Goal: Task Accomplishment & Management: Use online tool/utility

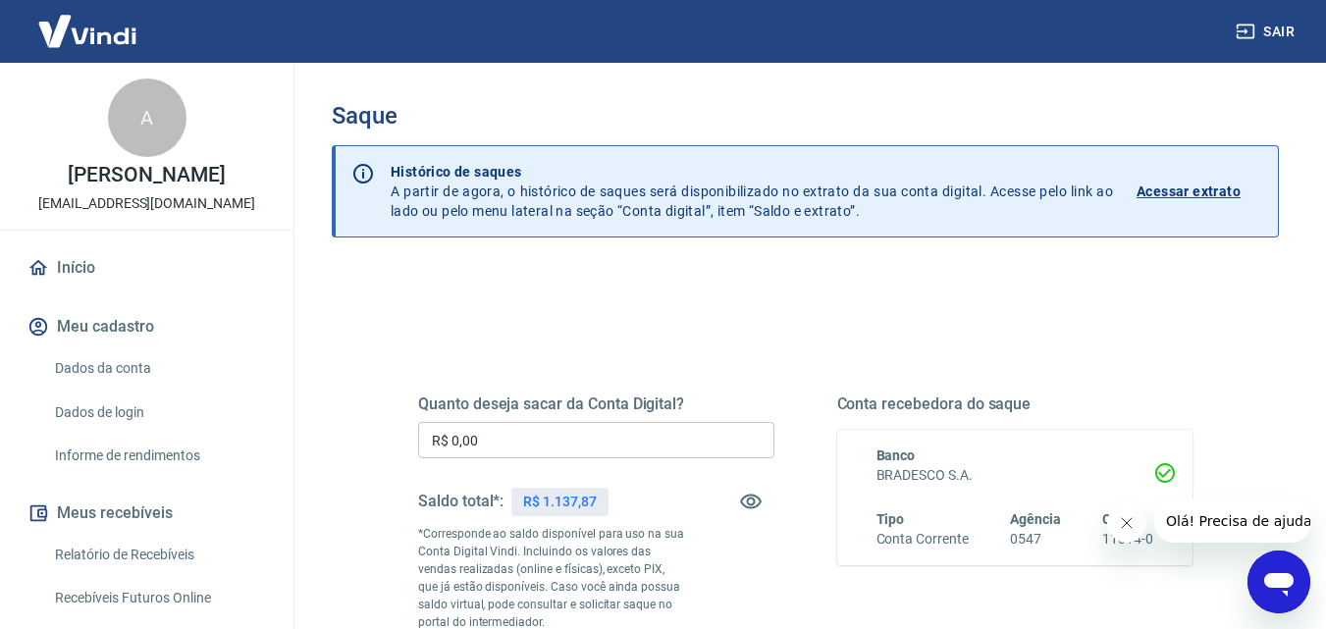
click at [613, 421] on div "Quanto deseja sacar da Conta Digital? R$ 0,00 ​ Saldo total*: R$ 1.137,87 *Corr…" at bounding box center [596, 535] width 356 height 281
click at [638, 448] on input "R$ 0,00" at bounding box center [596, 440] width 356 height 36
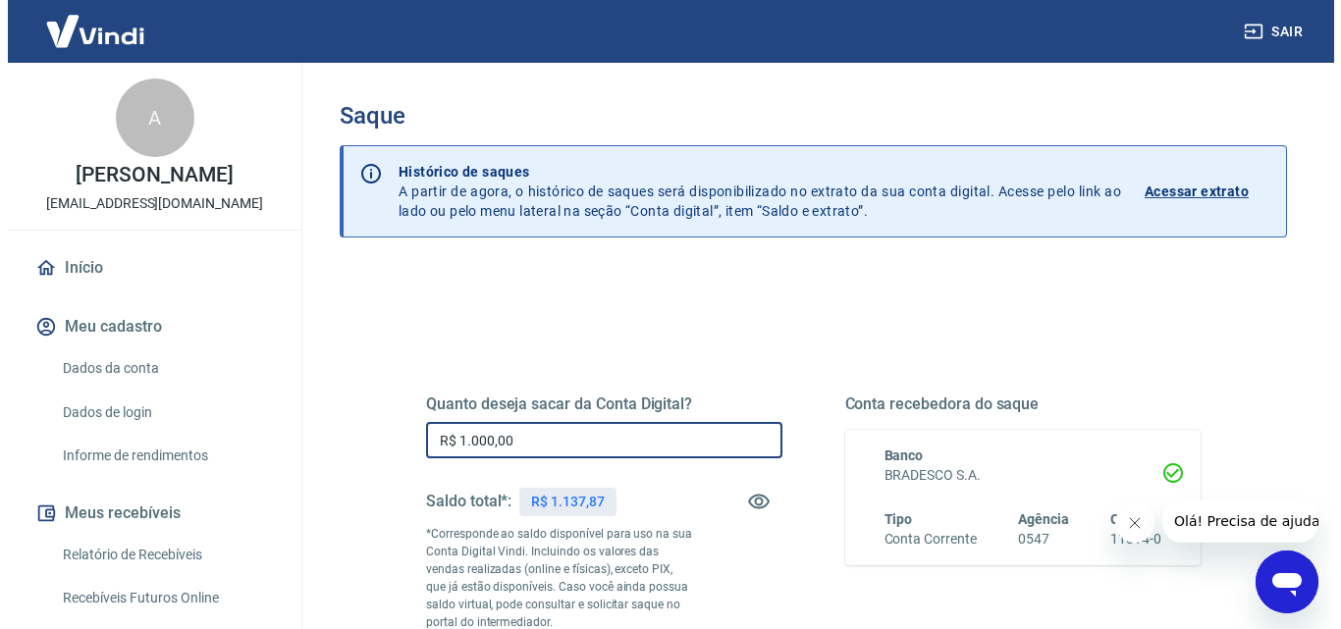
scroll to position [359, 0]
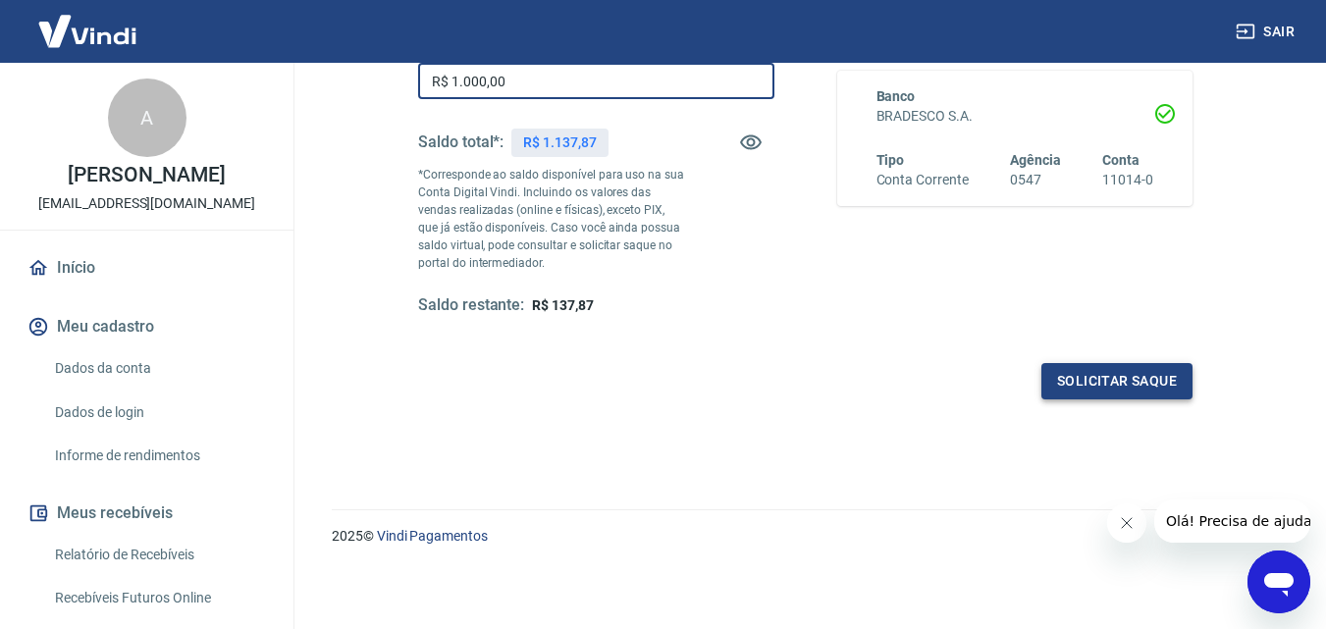
type input "R$ 1.000,00"
click at [1131, 390] on button "Solicitar saque" at bounding box center [1117, 381] width 151 height 36
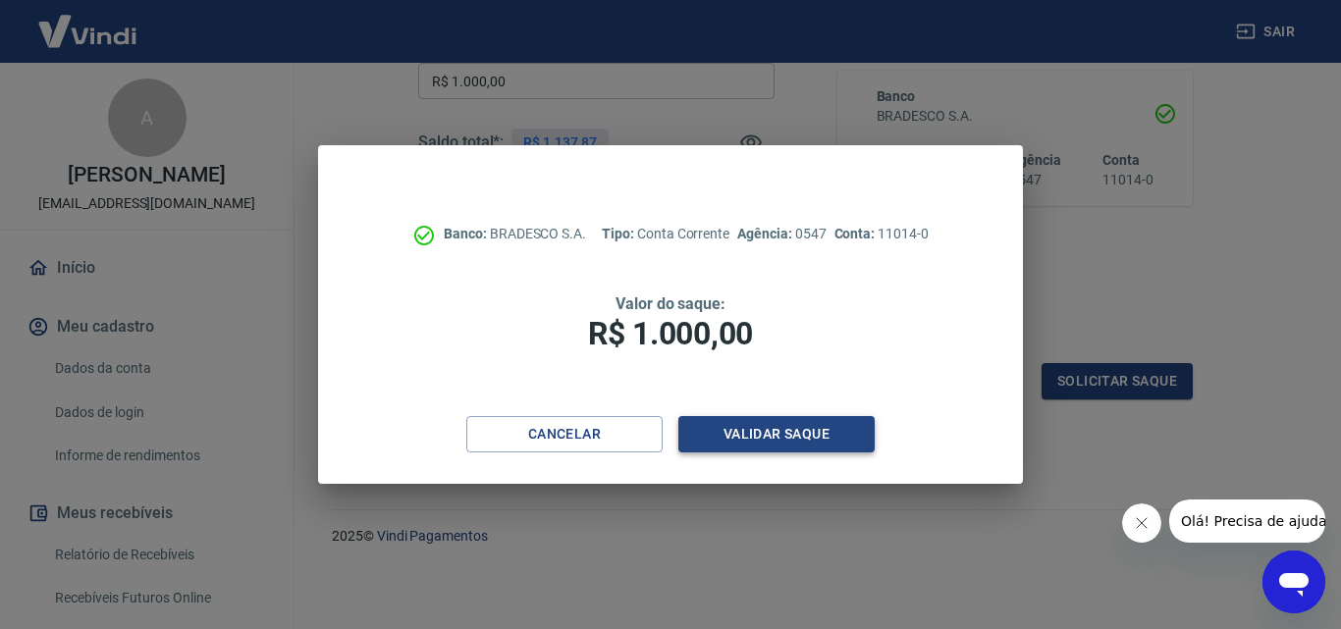
click at [826, 433] on button "Validar saque" at bounding box center [776, 434] width 196 height 36
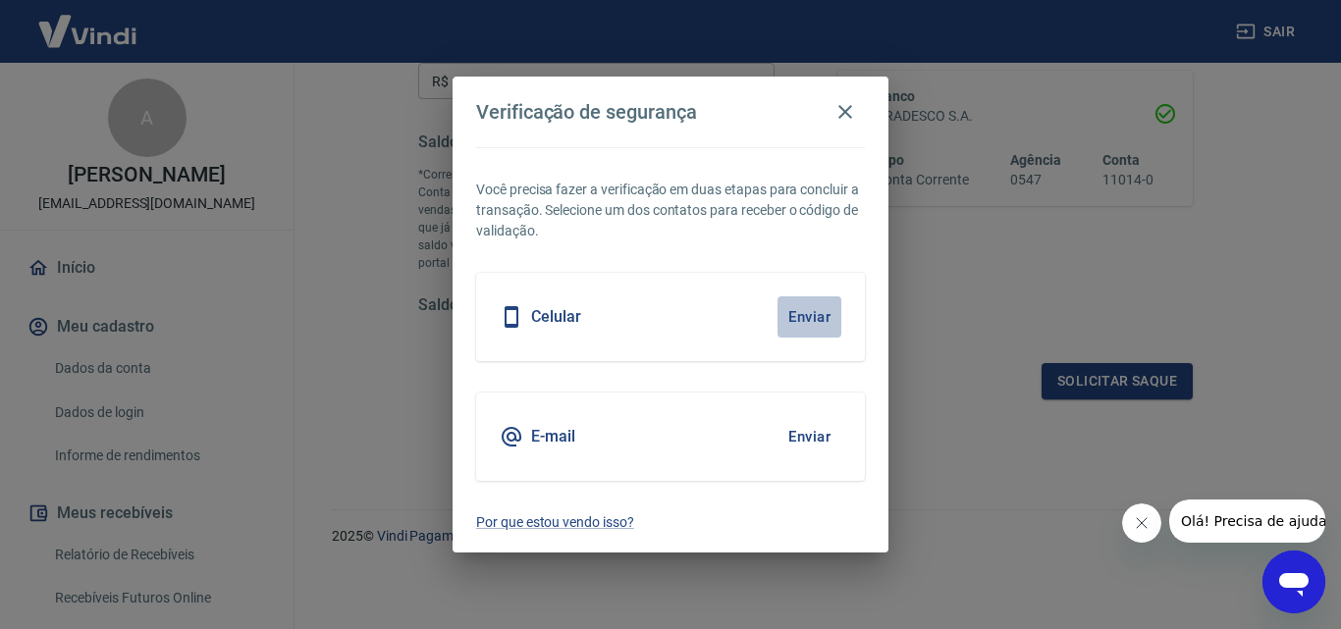
click at [798, 314] on button "Enviar" at bounding box center [809, 316] width 64 height 41
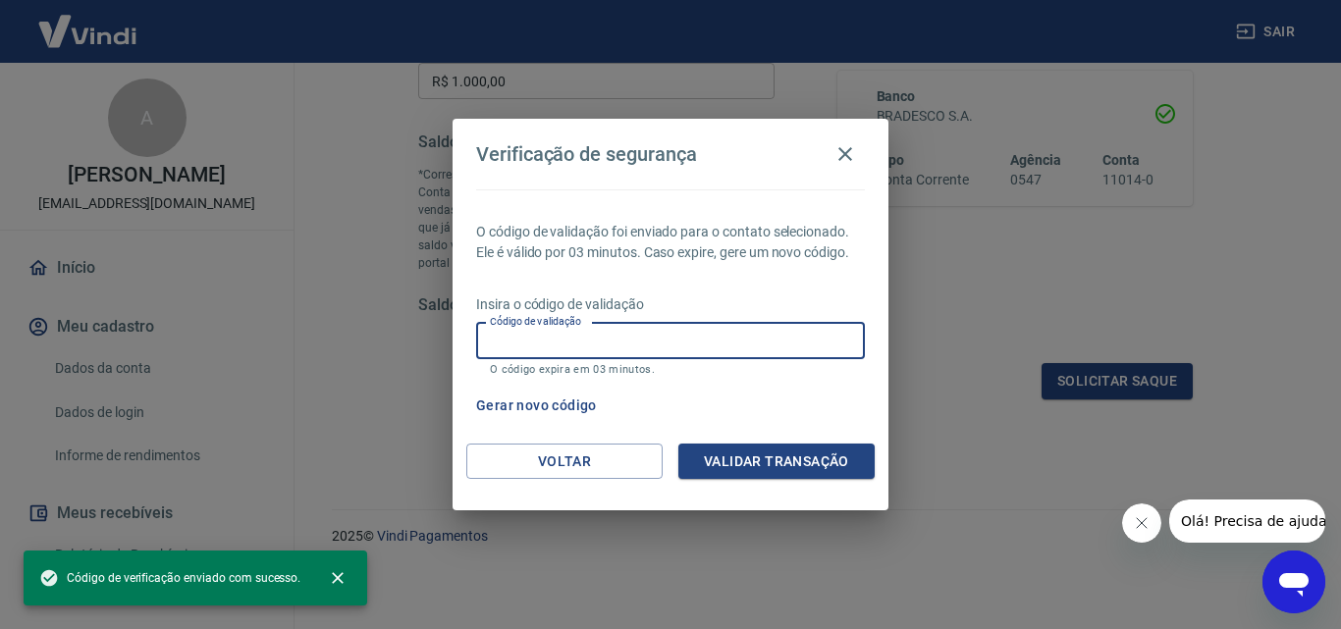
click at [702, 349] on input "Código de validação" at bounding box center [670, 341] width 389 height 36
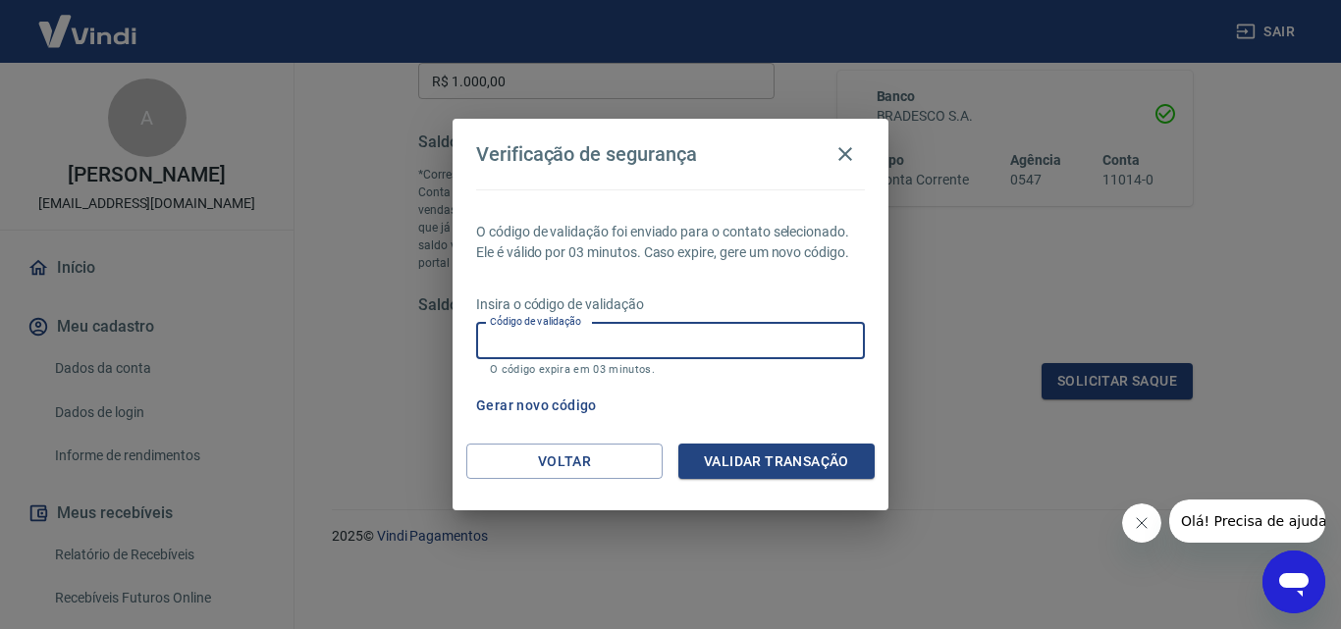
click at [637, 332] on input "Código de validação" at bounding box center [670, 341] width 389 height 36
type input "281750"
click at [700, 459] on button "Validar transação" at bounding box center [776, 462] width 196 height 36
